Goal: Information Seeking & Learning: Learn about a topic

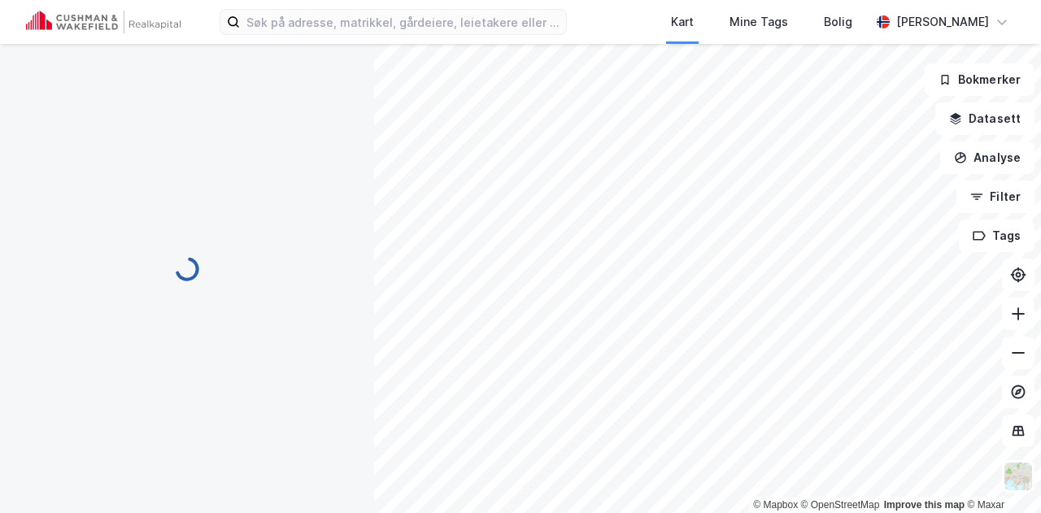
scroll to position [2, 0]
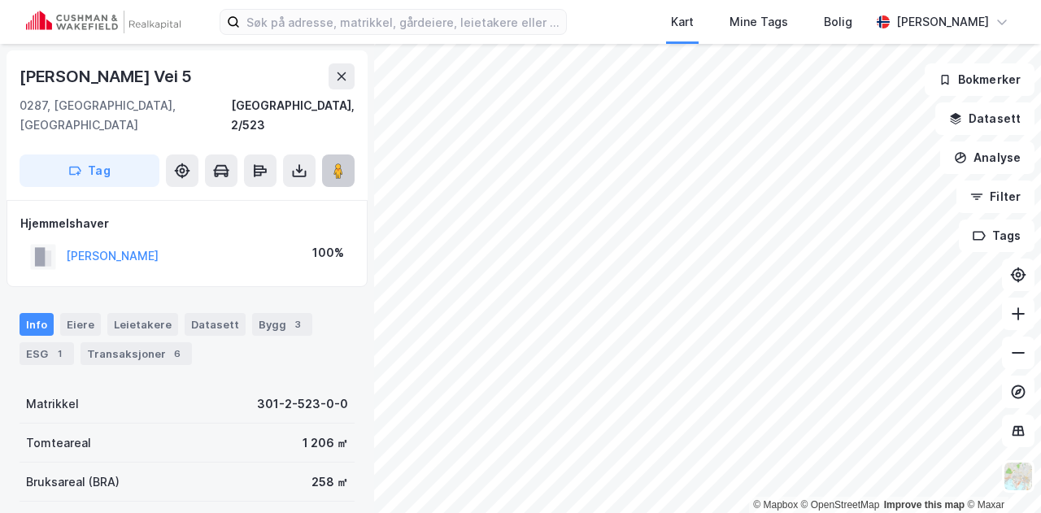
click at [350, 155] on button at bounding box center [338, 171] width 33 height 33
click at [155, 342] on div "Transaksjoner 6" at bounding box center [136, 353] width 111 height 23
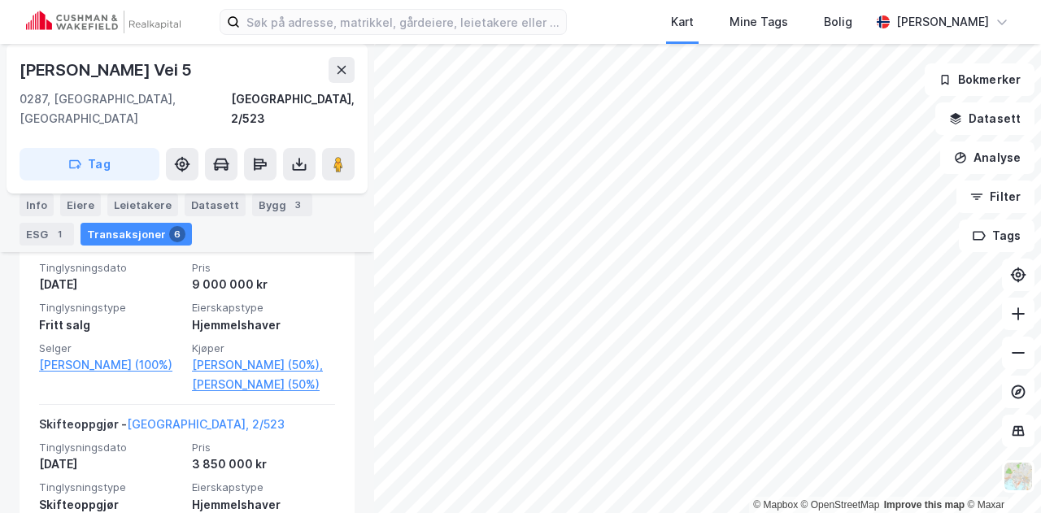
scroll to position [562, 0]
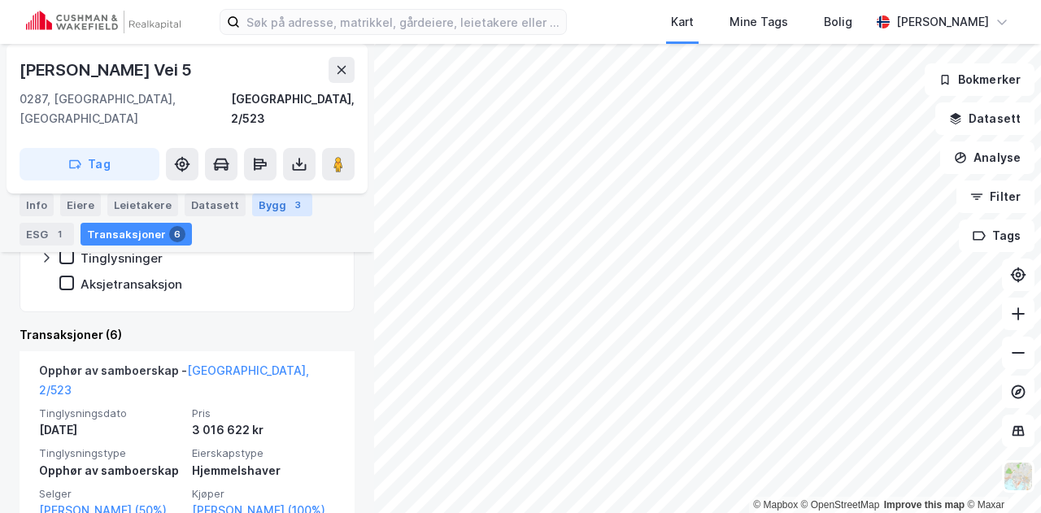
click at [290, 208] on div "3" at bounding box center [298, 205] width 16 height 16
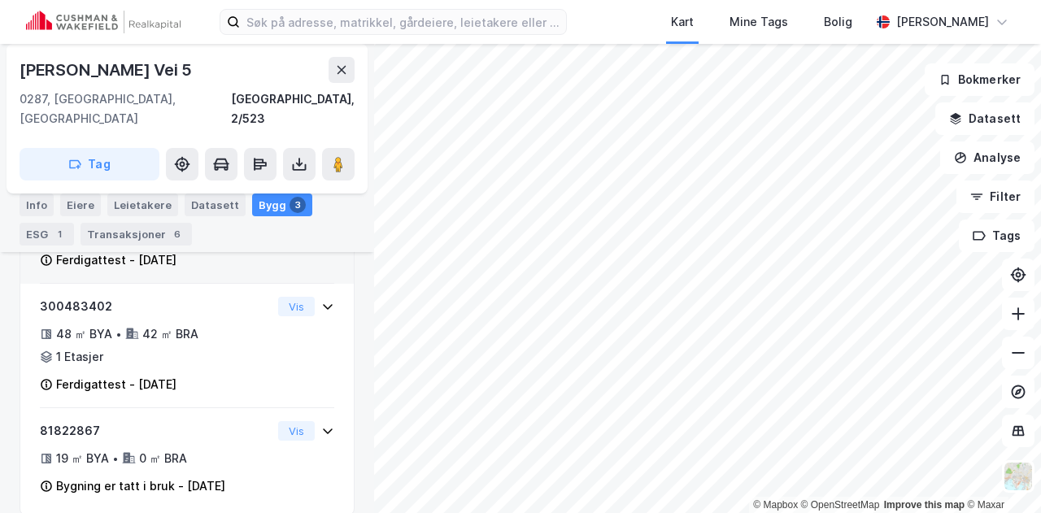
scroll to position [260, 0]
